Goal: Check status: Check status

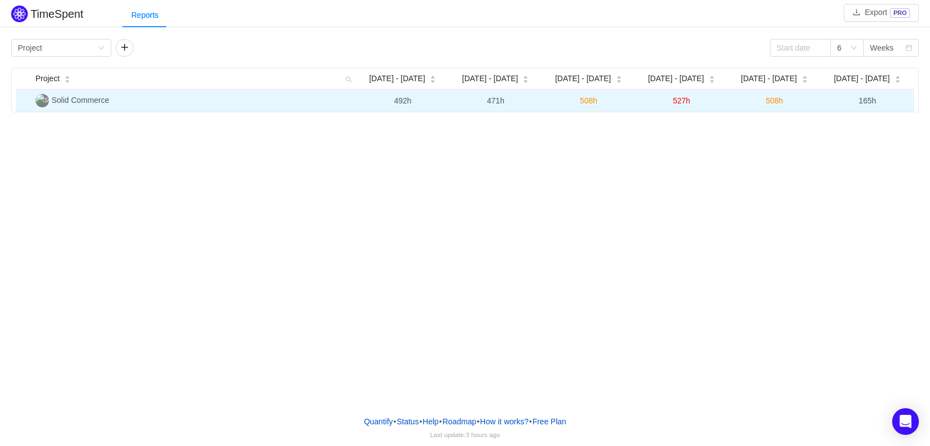
click at [90, 100] on span "Solid Commerce" at bounding box center [80, 100] width 57 height 9
click at [137, 104] on td "Solid Commerce" at bounding box center [194, 101] width 326 height 22
click at [137, 103] on td "Solid Commerce" at bounding box center [194, 101] width 326 height 22
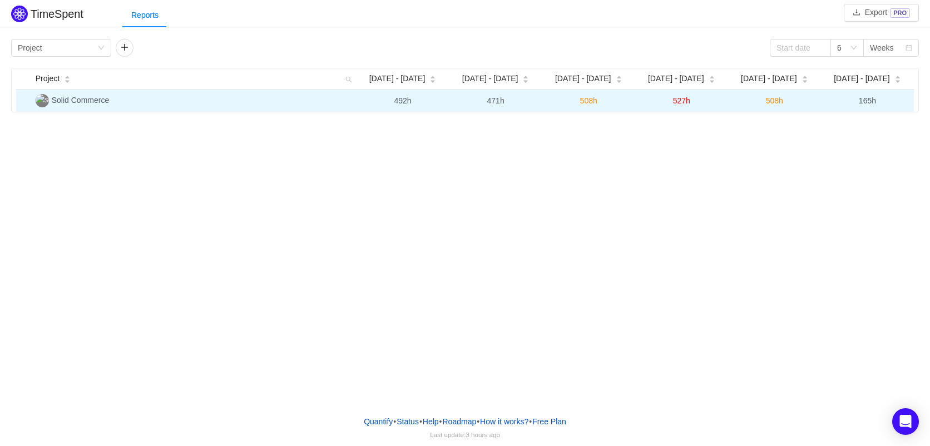
click at [888, 104] on td "165h" at bounding box center [867, 101] width 93 height 22
click at [868, 103] on span "165h" at bounding box center [867, 100] width 17 height 9
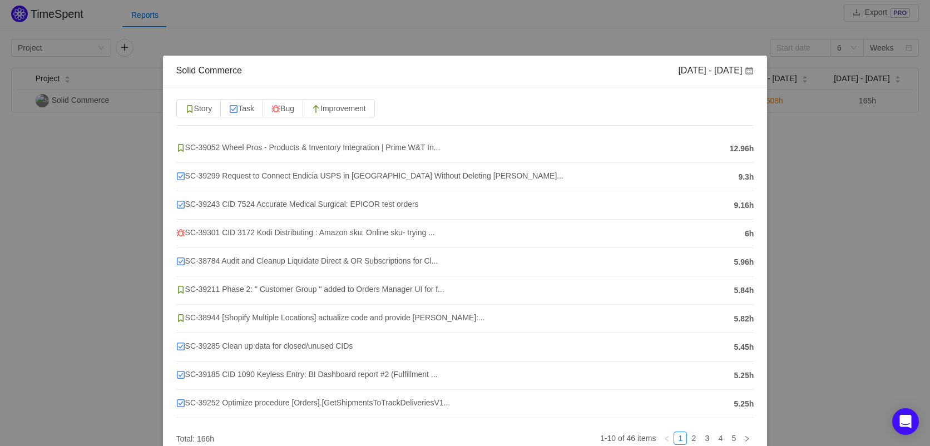
click at [100, 160] on div "Solid Commerce [DATE] - [DATE] Story Task Bug Improvement SC-39052 Wheel Pros -…" at bounding box center [465, 223] width 930 height 446
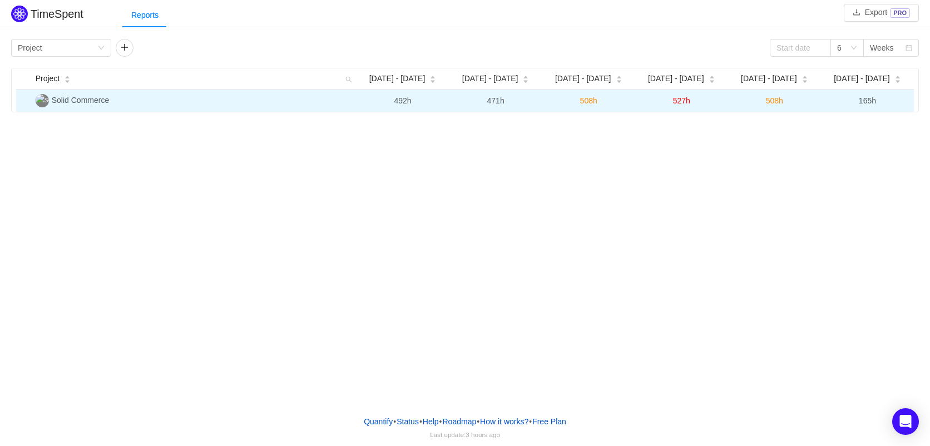
click at [778, 103] on span "508h" at bounding box center [774, 100] width 17 height 9
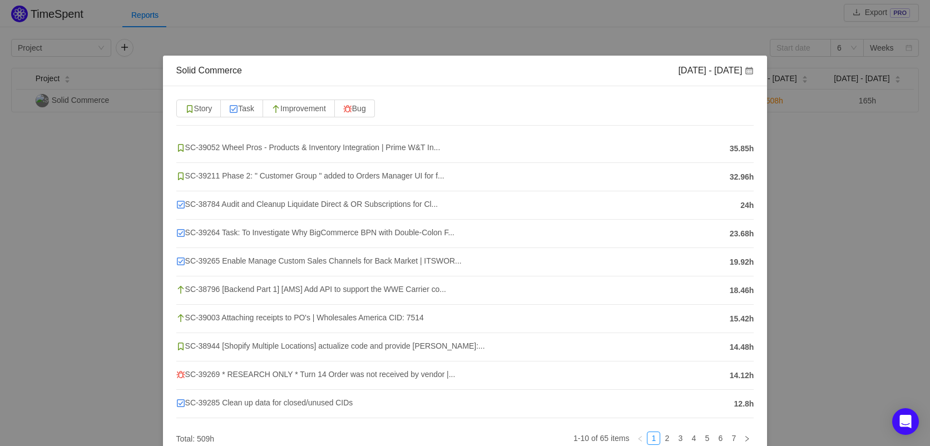
click at [109, 264] on div "Solid Commerce [DATE] - [DATE] Story Task Improvement Bug SC-39052 Wheel Pros -…" at bounding box center [465, 223] width 930 height 446
